Goal: Find contact information: Find contact information

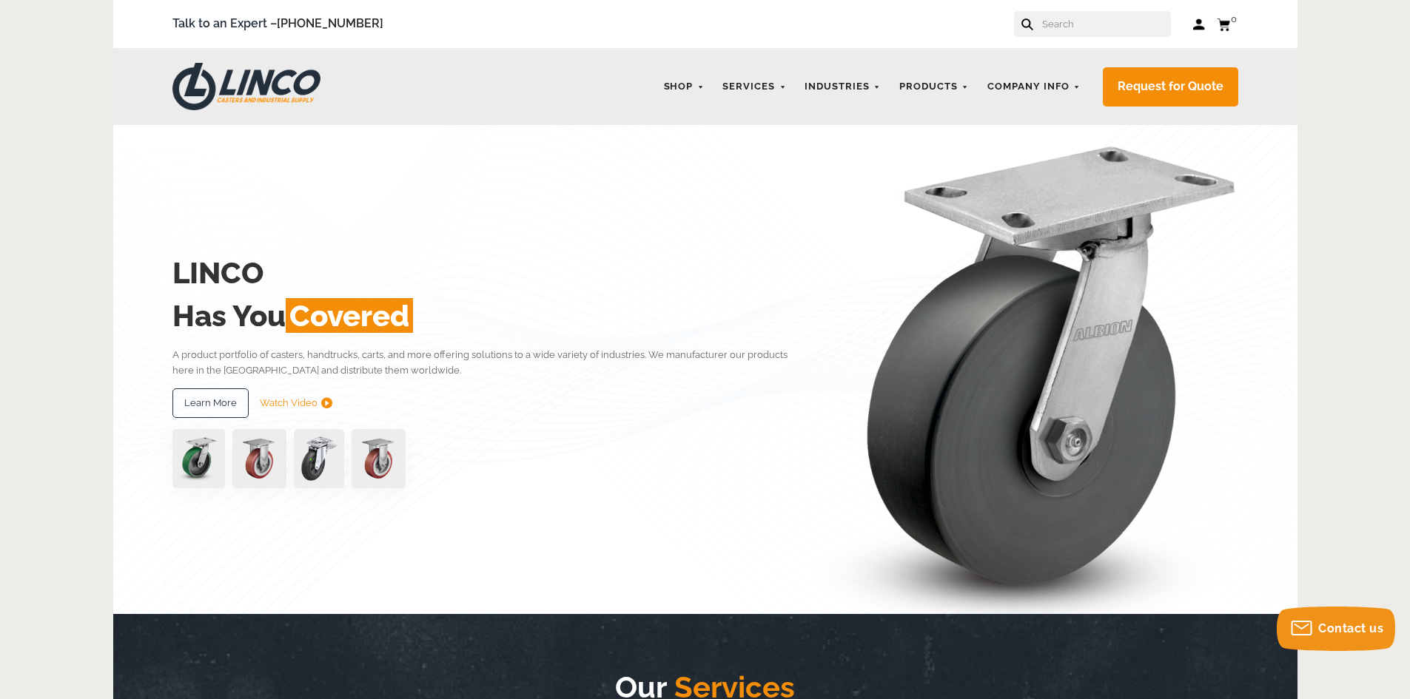
paste input "[PHONE_NUMBER]"
type input "[PHONE_NUMBER]"
click at [1021, 19] on button at bounding box center [1026, 24] width 10 height 10
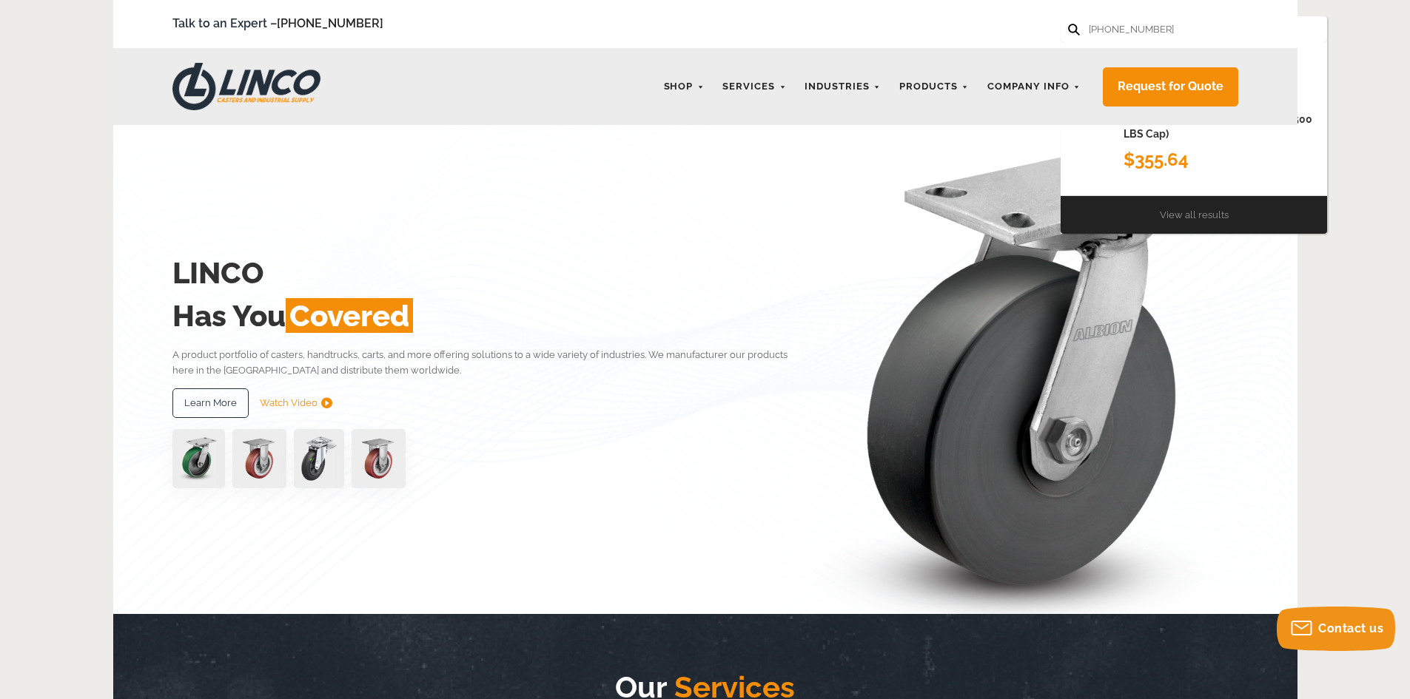
click at [1177, 209] on link "View all results" at bounding box center [1194, 214] width 69 height 11
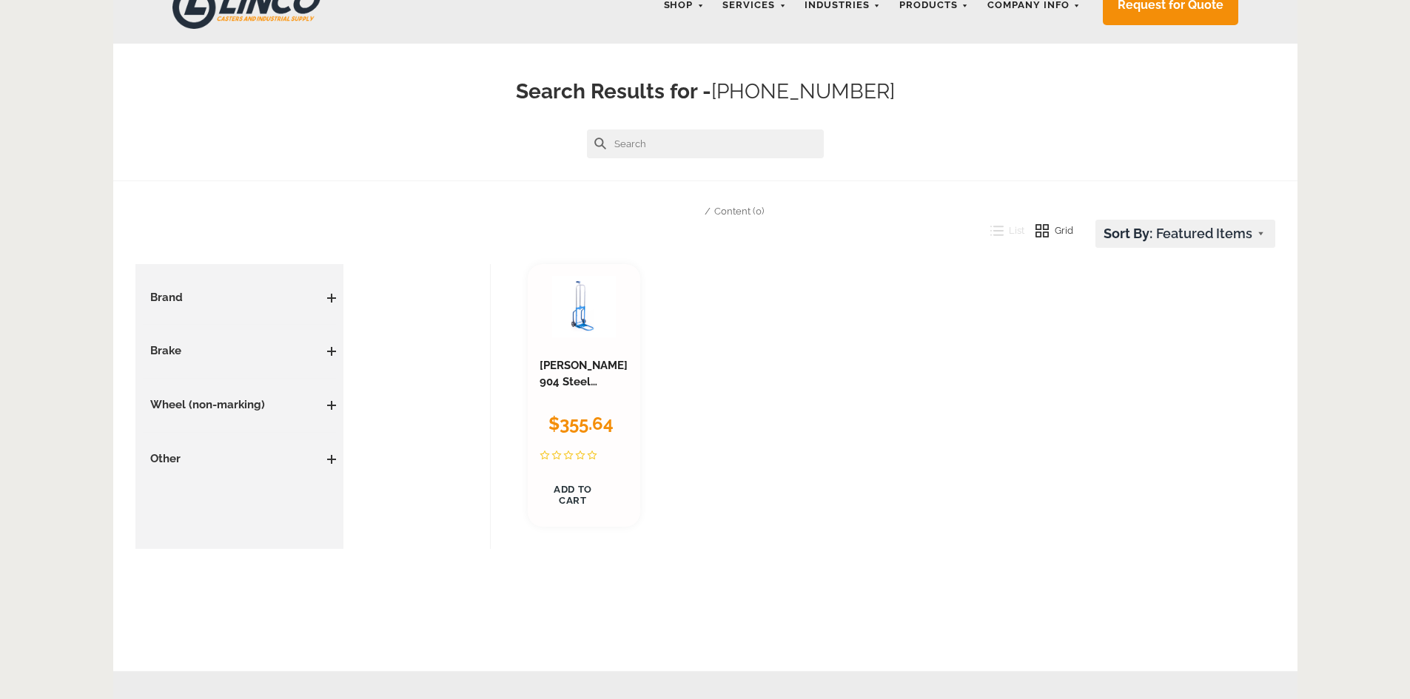
scroll to position [158, 0]
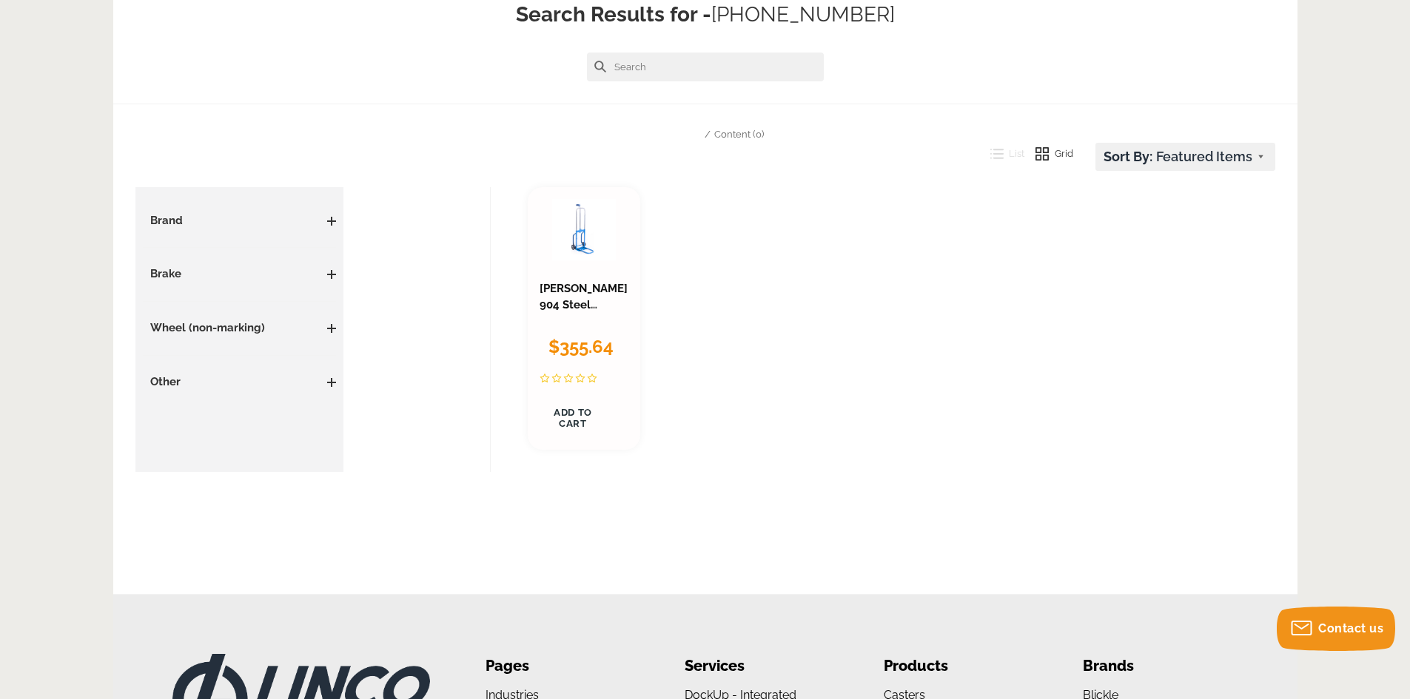
click at [562, 295] on link "Dutro 904 Steel Folding Collapsible Salesman Hand Truck (500 LBS Cap)" at bounding box center [583, 337] width 88 height 110
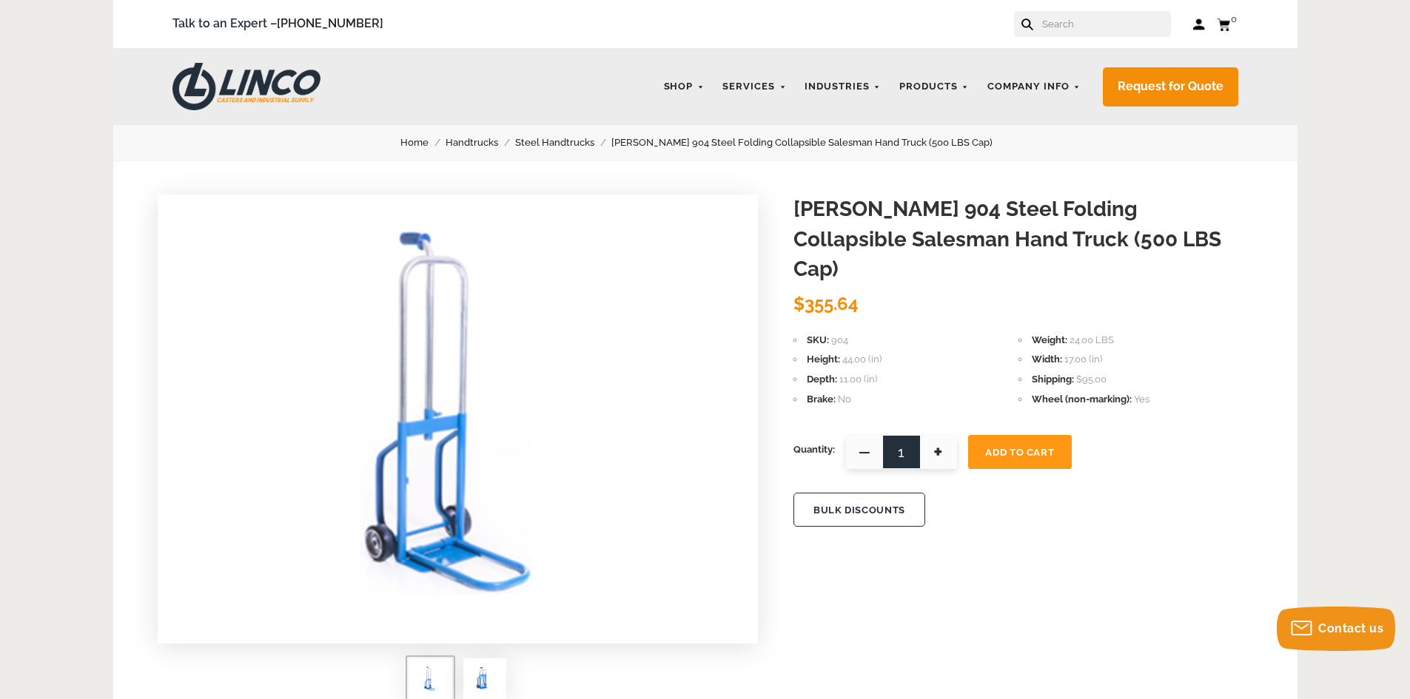
drag, startPoint x: 1057, startPoint y: 24, endPoint x: 1083, endPoint y: 37, distance: 29.5
click at [1057, 24] on input "text" at bounding box center [1105, 24] width 130 height 26
type input "columbia"
click at [1068, 24] on button at bounding box center [1073, 29] width 10 height 10
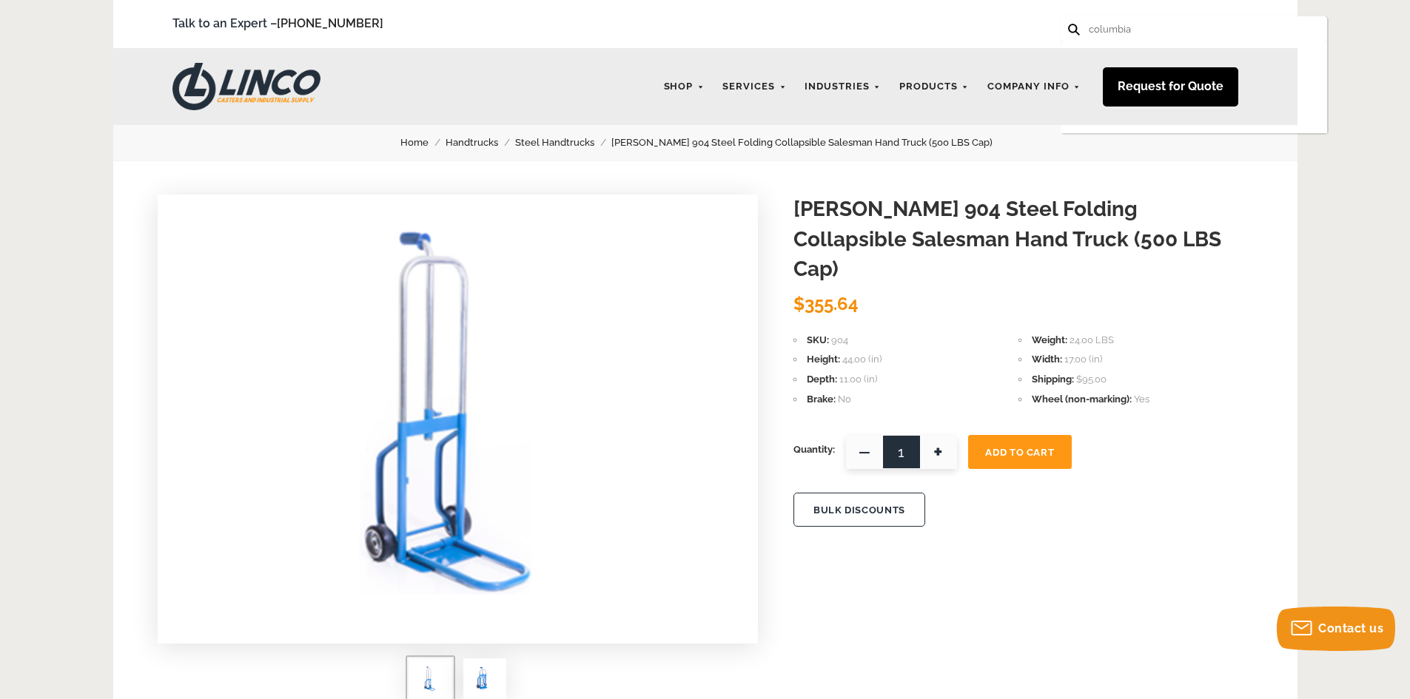
click at [1194, 95] on link "Request for Quote" at bounding box center [1170, 86] width 135 height 39
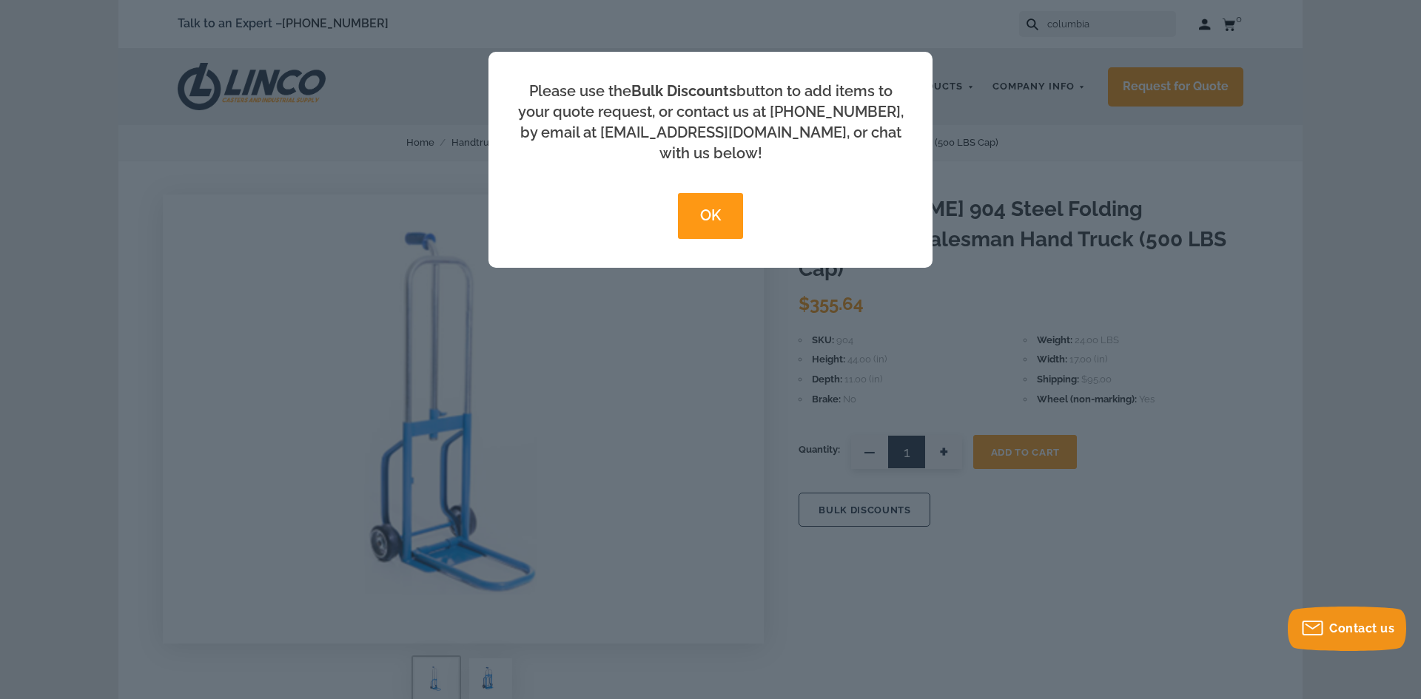
click at [696, 204] on button "OK" at bounding box center [710, 216] width 64 height 46
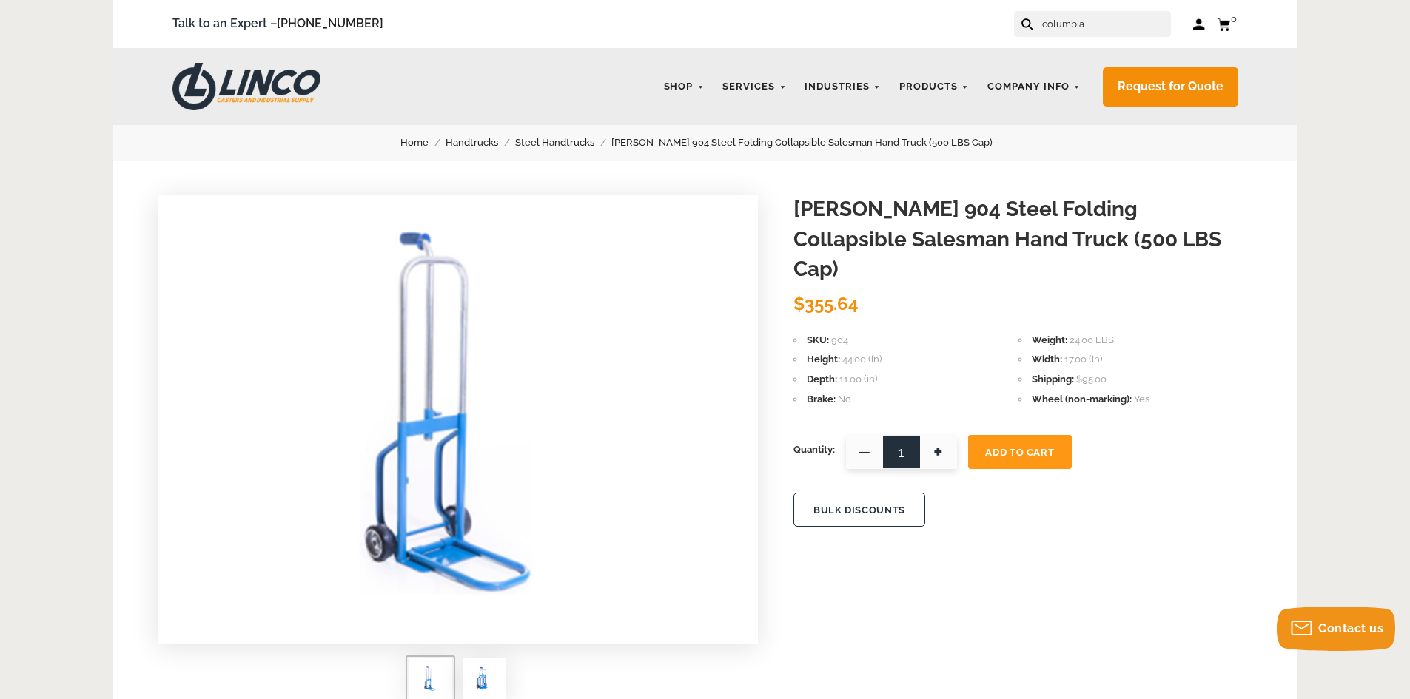
click at [1115, 28] on input "columbia" at bounding box center [1105, 24] width 130 height 26
click at [1021, 19] on button at bounding box center [1026, 24] width 10 height 10
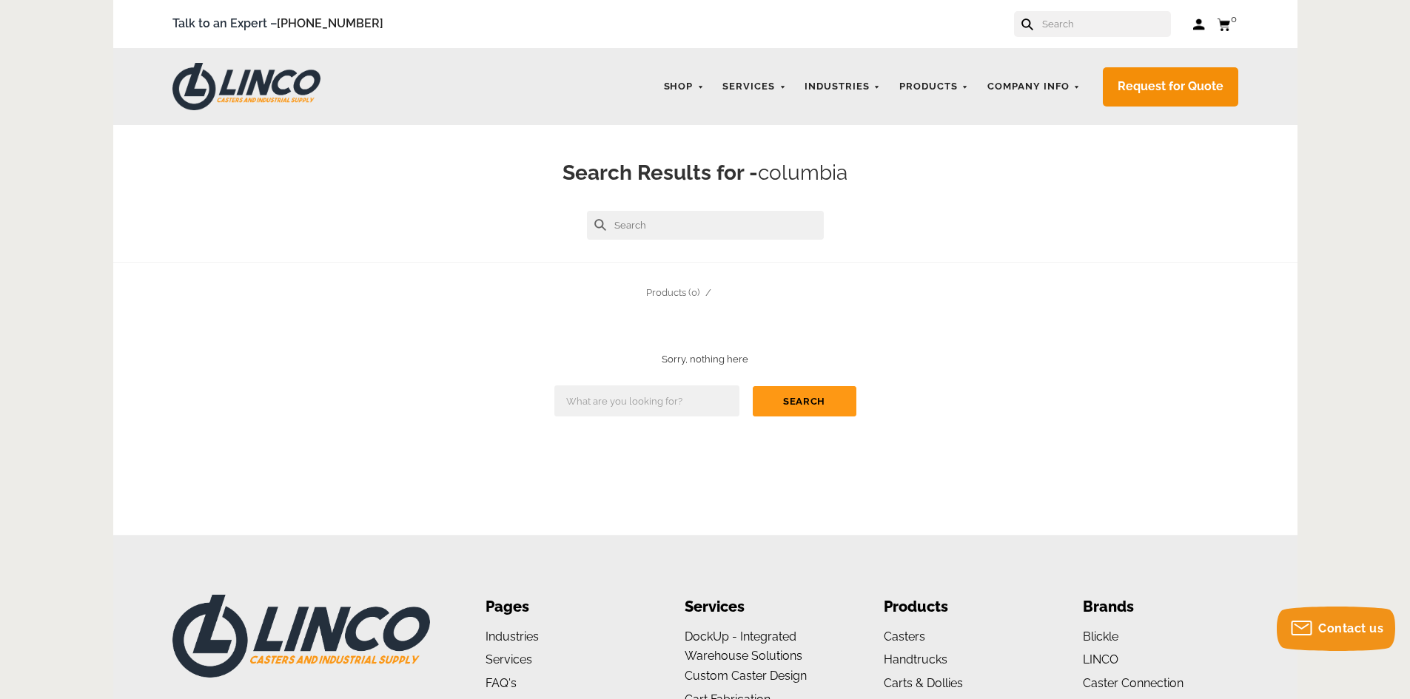
click at [1063, 32] on input "text" at bounding box center [1105, 24] width 130 height 26
type input "challenger"
click at [1068, 24] on button at bounding box center [1073, 29] width 10 height 10
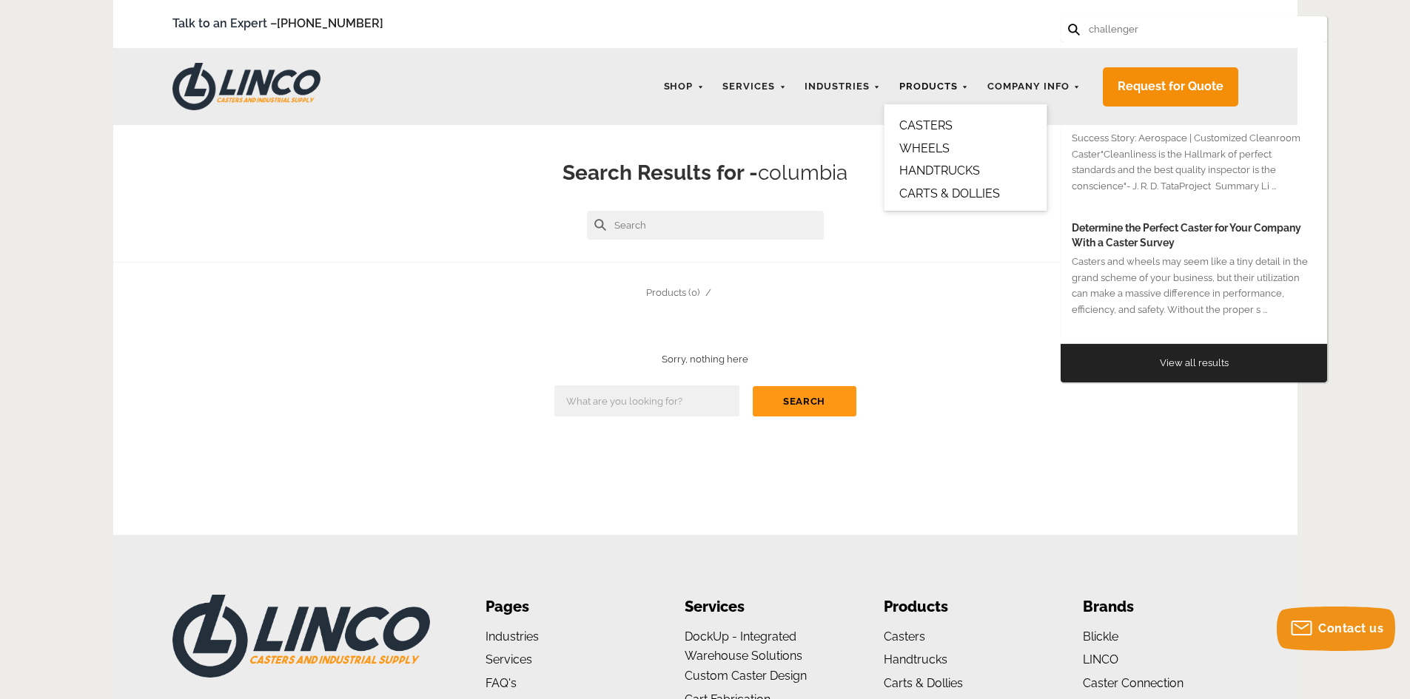
click at [931, 89] on link "Products" at bounding box center [934, 87] width 84 height 29
click at [918, 120] on link "CASTERS" at bounding box center [925, 125] width 53 height 14
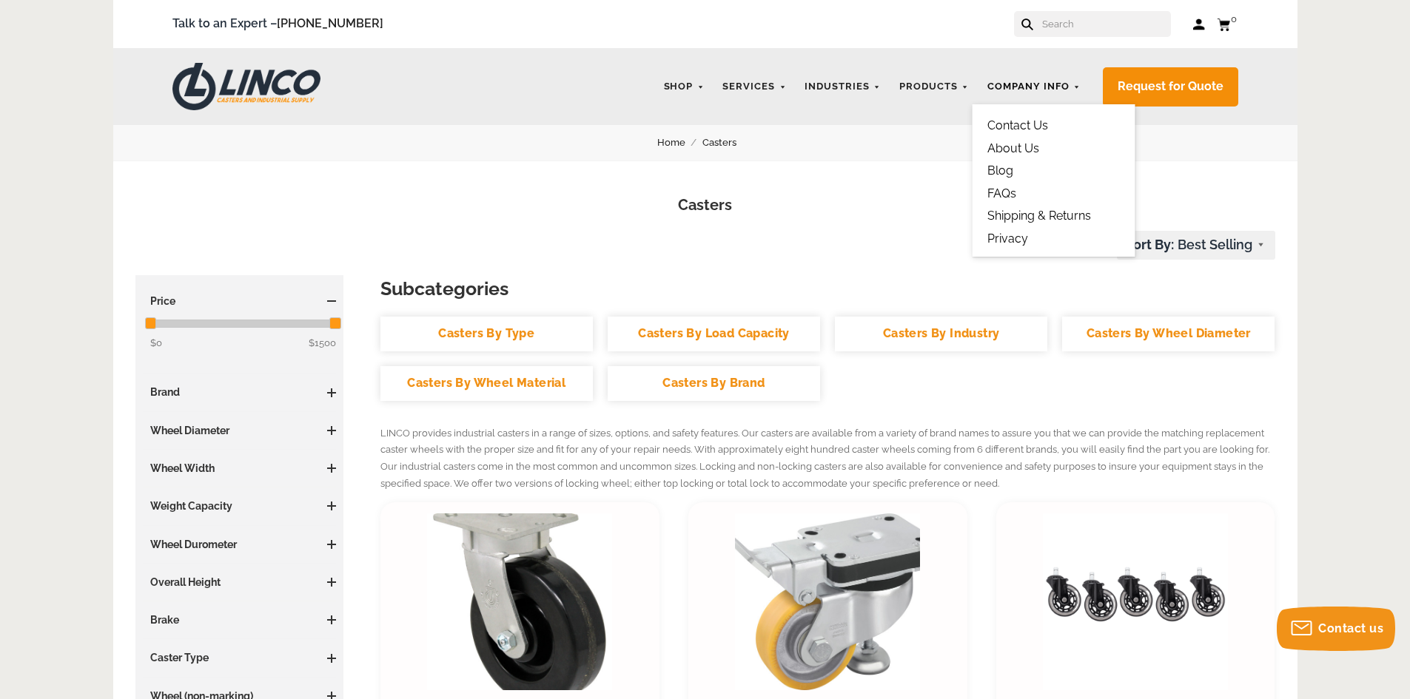
click at [1023, 84] on link "Company Info" at bounding box center [1034, 87] width 108 height 29
click at [1025, 122] on link "Contact Us" at bounding box center [1017, 125] width 61 height 14
